Goal: Transaction & Acquisition: Obtain resource

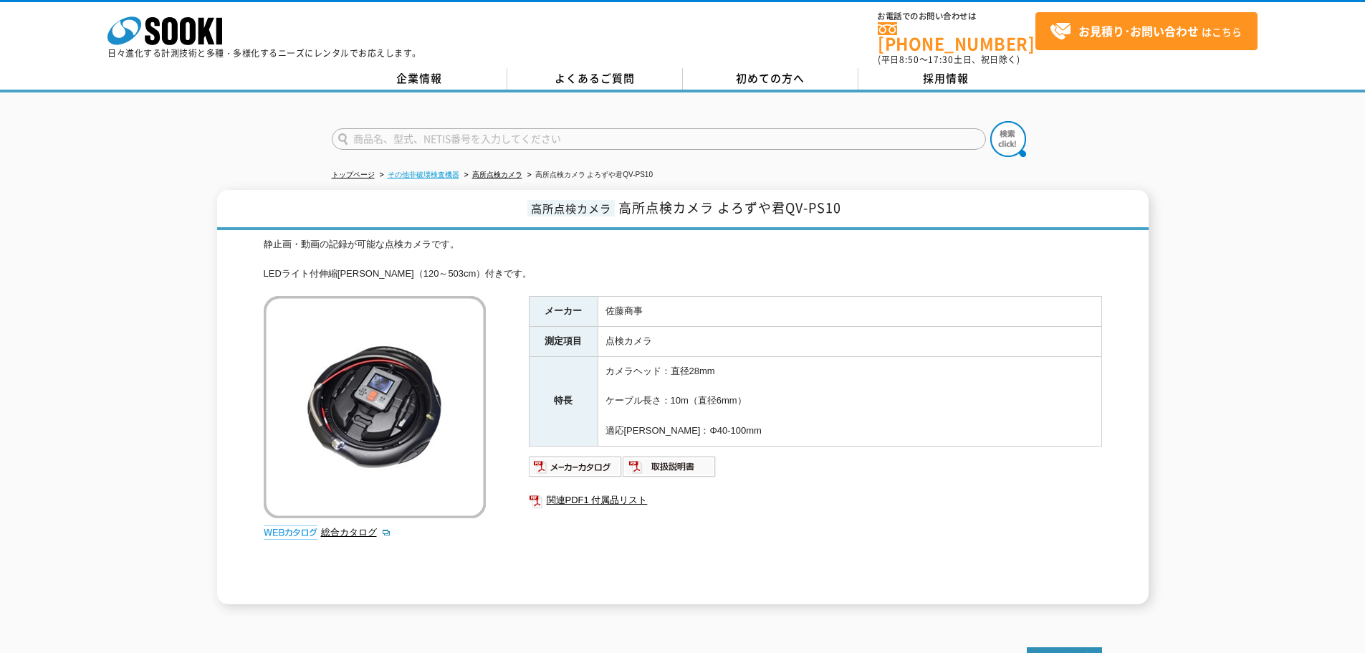
click at [422, 170] on link "その他非破壊検査機器" at bounding box center [424, 174] width 72 height 8
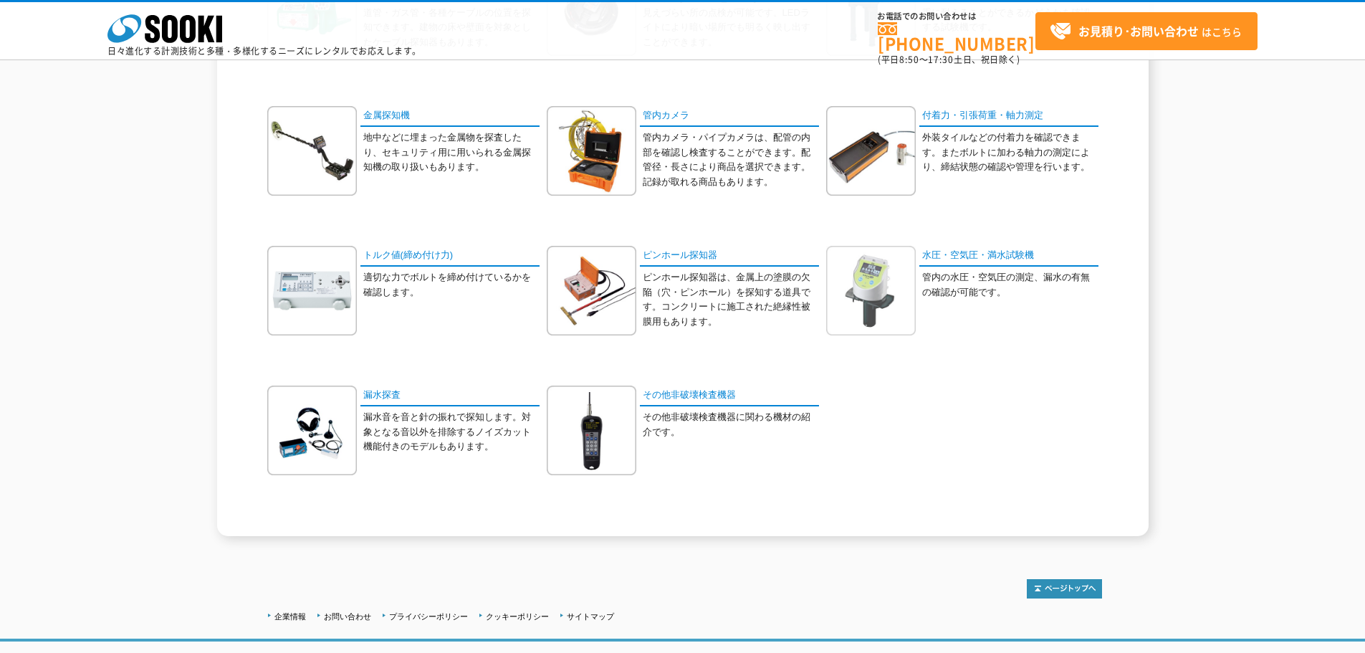
scroll to position [285, 0]
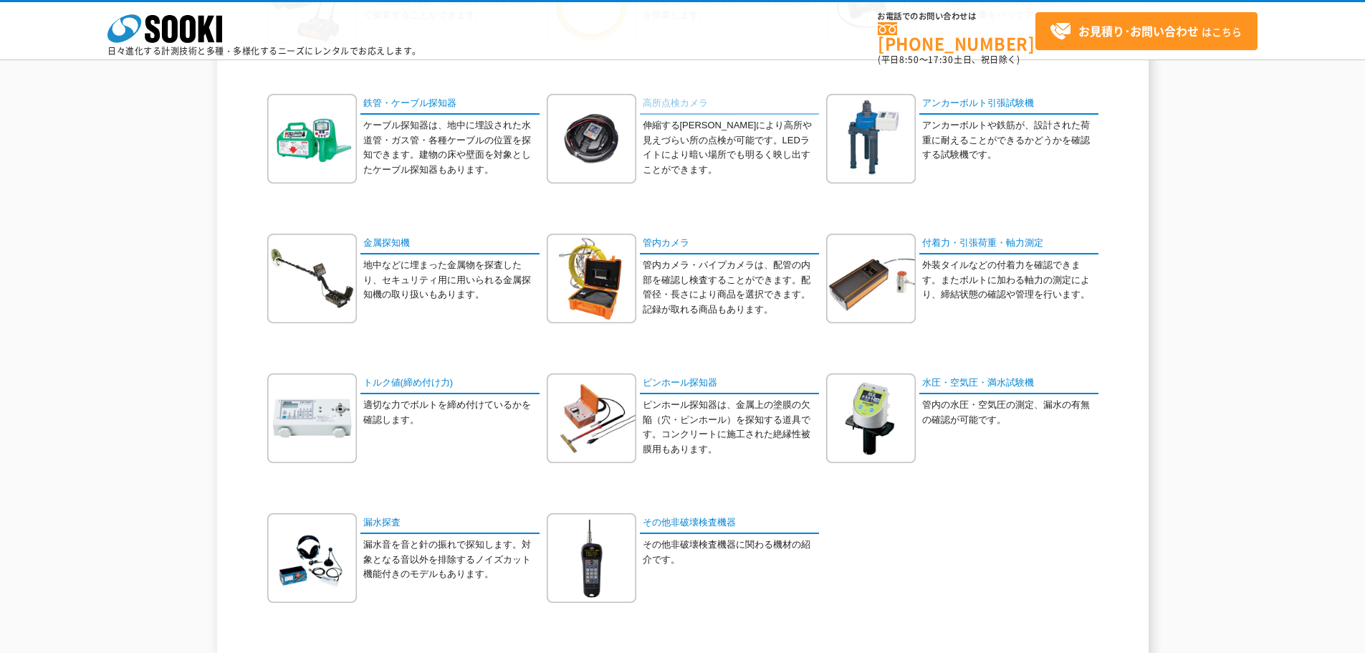
click at [675, 105] on link "高所点検カメラ" at bounding box center [729, 104] width 179 height 21
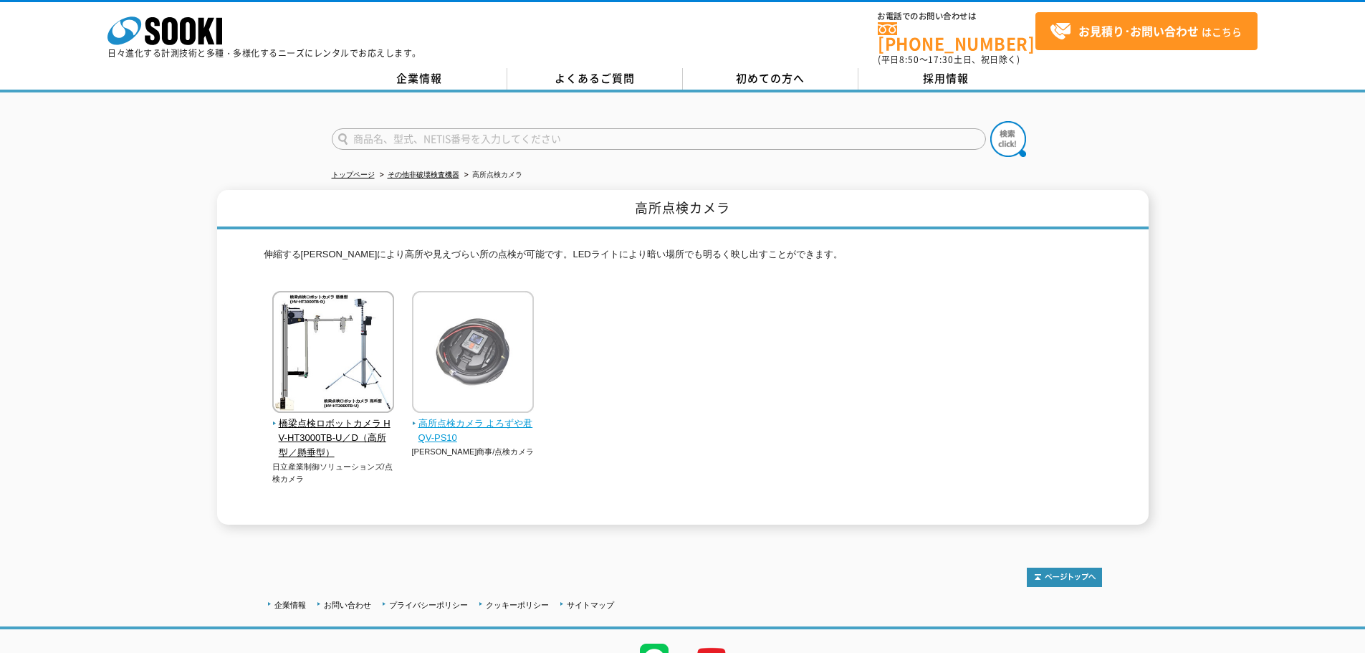
click at [448, 416] on span "高所点検カメラ よろずや君QV-PS10" at bounding box center [473, 431] width 122 height 30
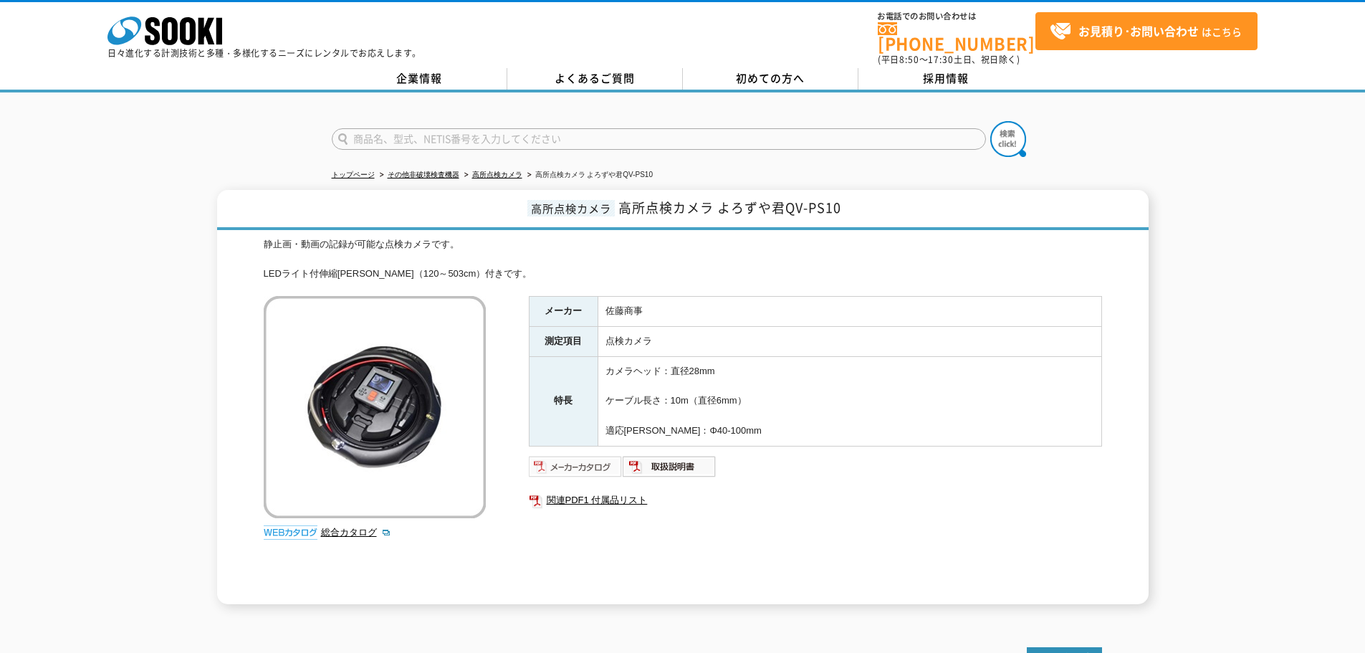
click at [577, 456] on img at bounding box center [576, 466] width 94 height 23
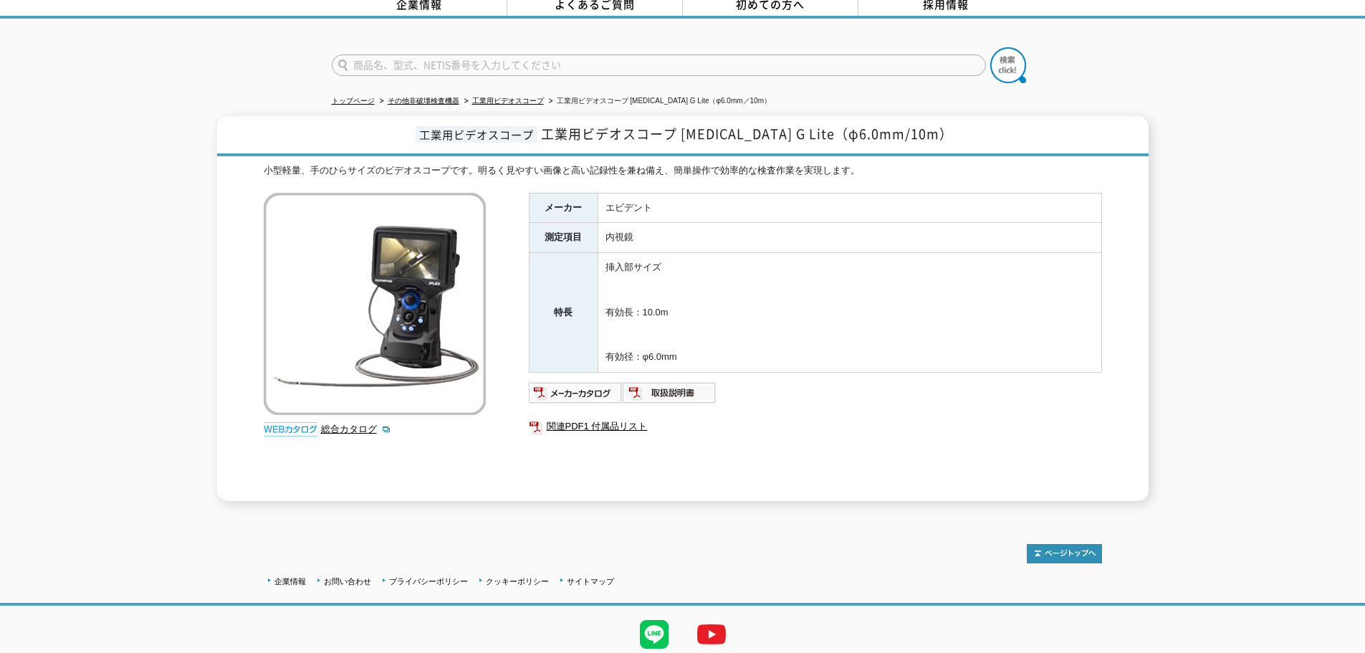
scroll to position [117, 0]
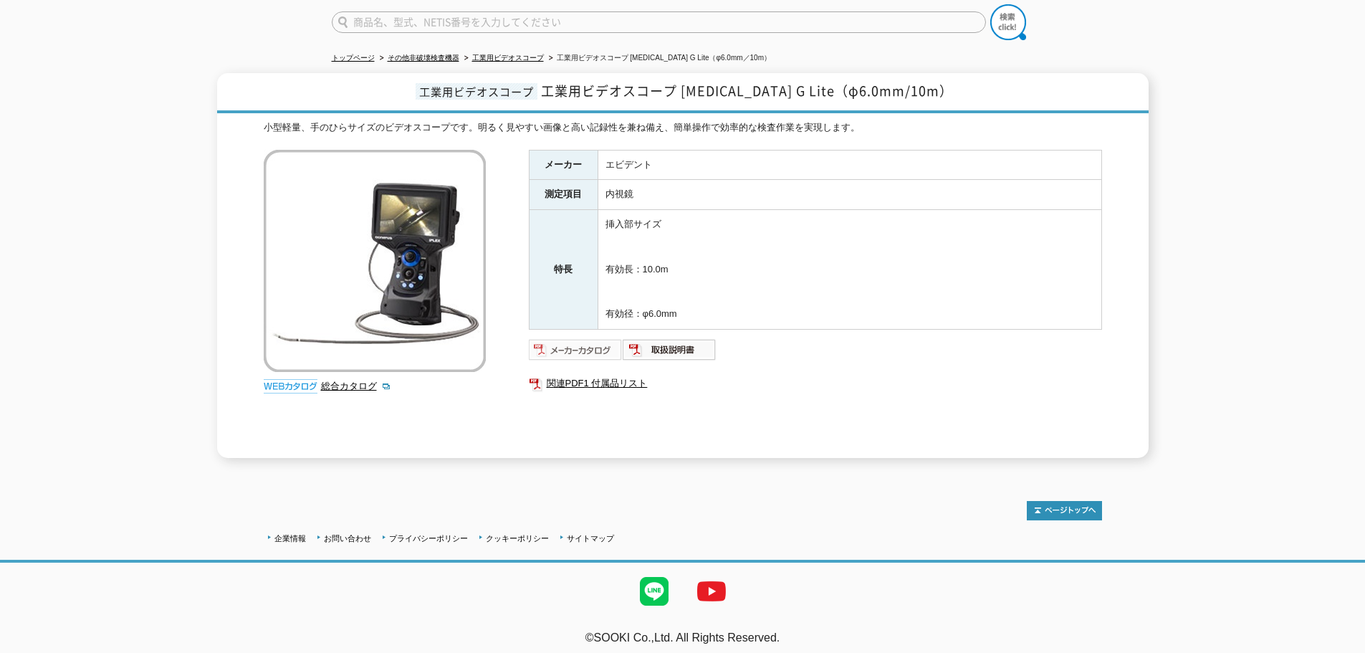
click at [575, 338] on img at bounding box center [576, 349] width 94 height 23
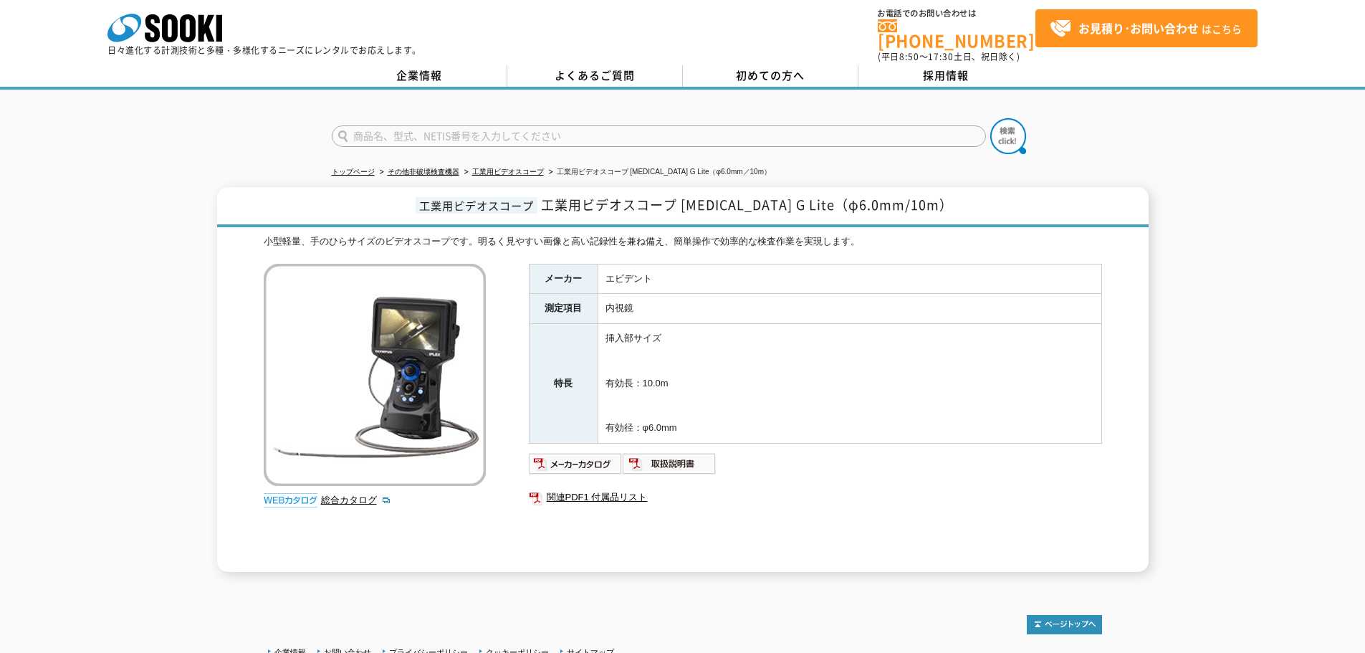
scroll to position [0, 0]
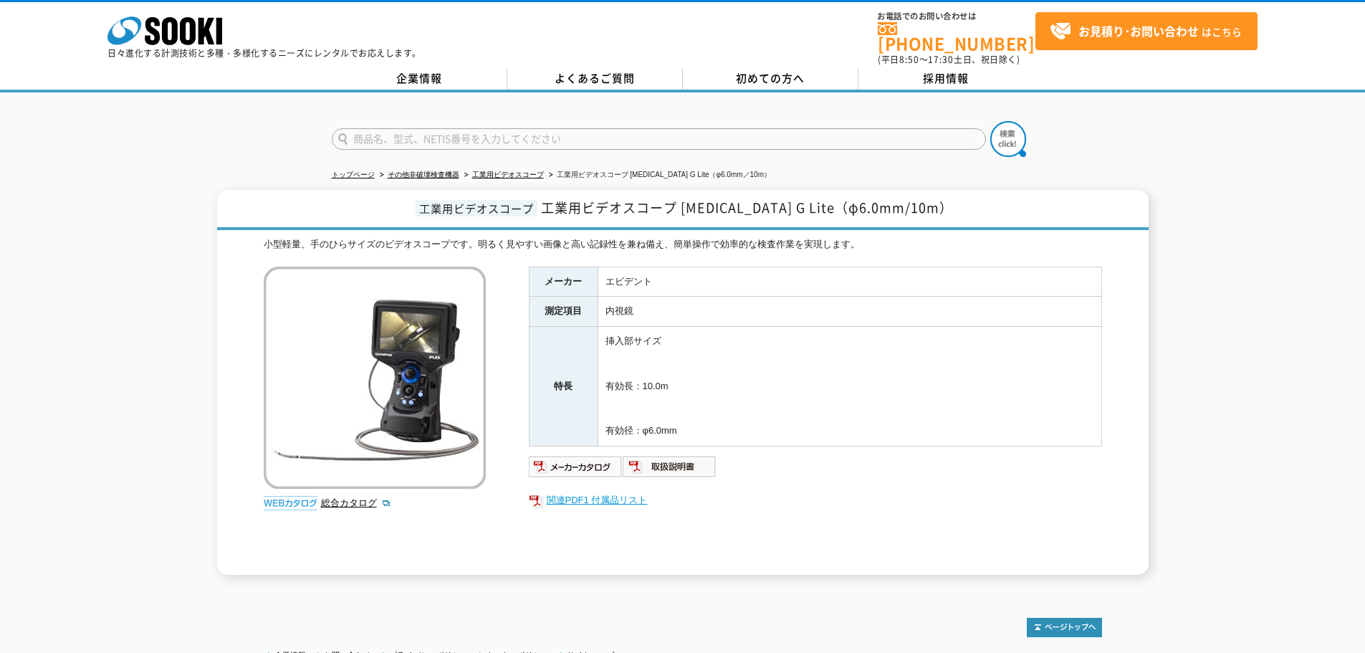
drag, startPoint x: 821, startPoint y: 496, endPoint x: 786, endPoint y: 485, distance: 36.9
click at [786, 491] on link "関連PDF1 付属品リスト" at bounding box center [815, 500] width 573 height 19
click at [582, 461] on img at bounding box center [576, 466] width 94 height 23
